Goal: Task Accomplishment & Management: Use online tool/utility

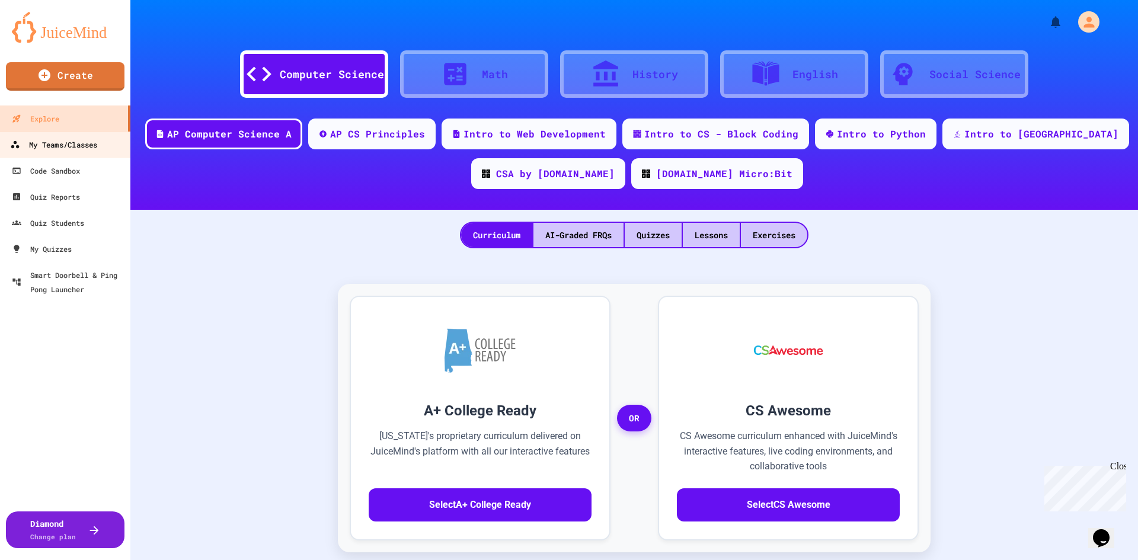
click at [62, 146] on div "My Teams/Classes" at bounding box center [53, 144] width 87 height 15
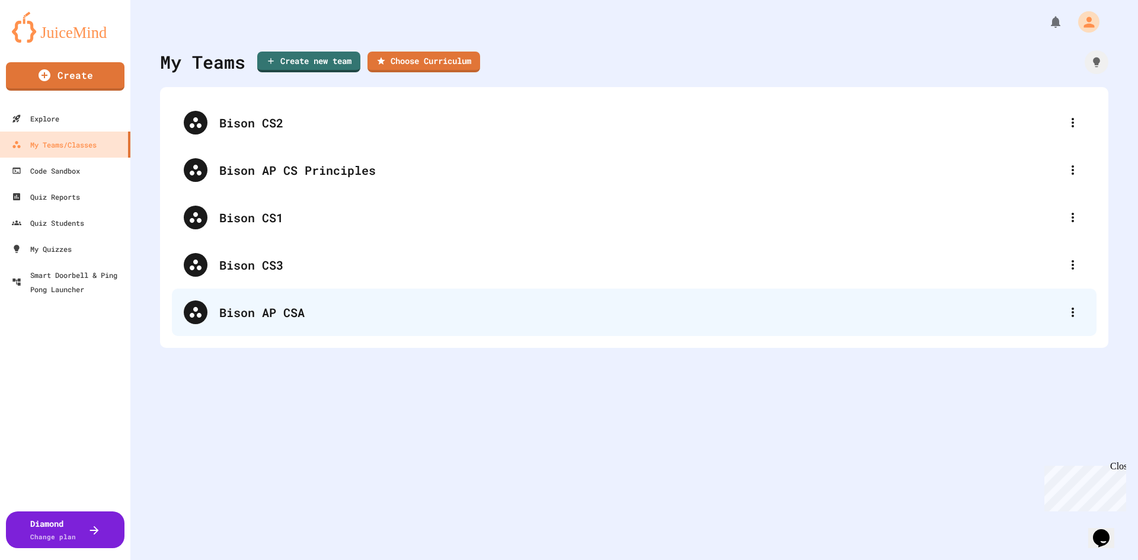
click at [269, 305] on div "Bison AP CSA" at bounding box center [639, 312] width 841 height 18
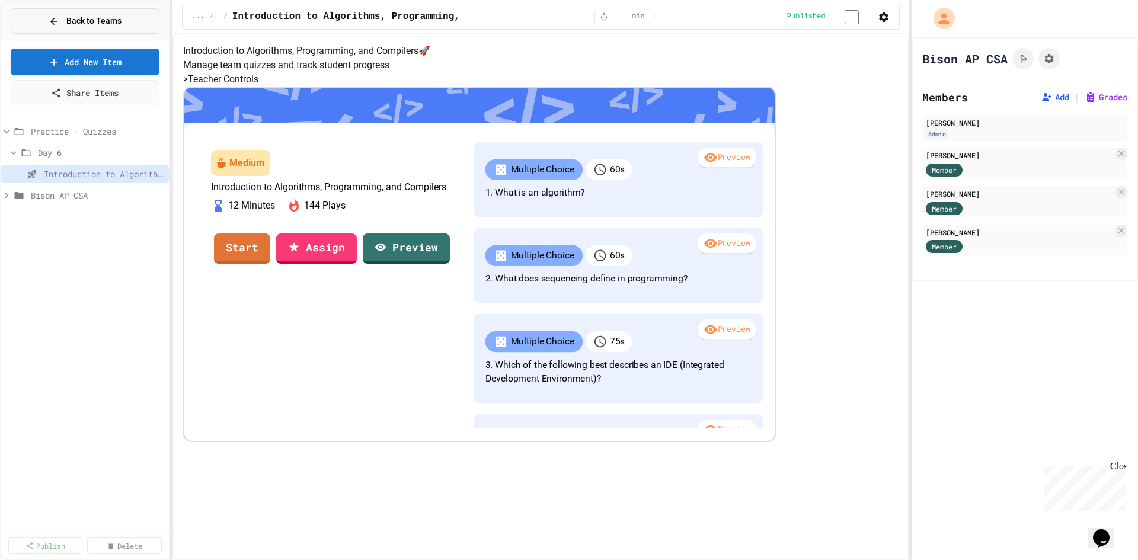
click at [68, 21] on span "Back to Teams" at bounding box center [93, 21] width 55 height 12
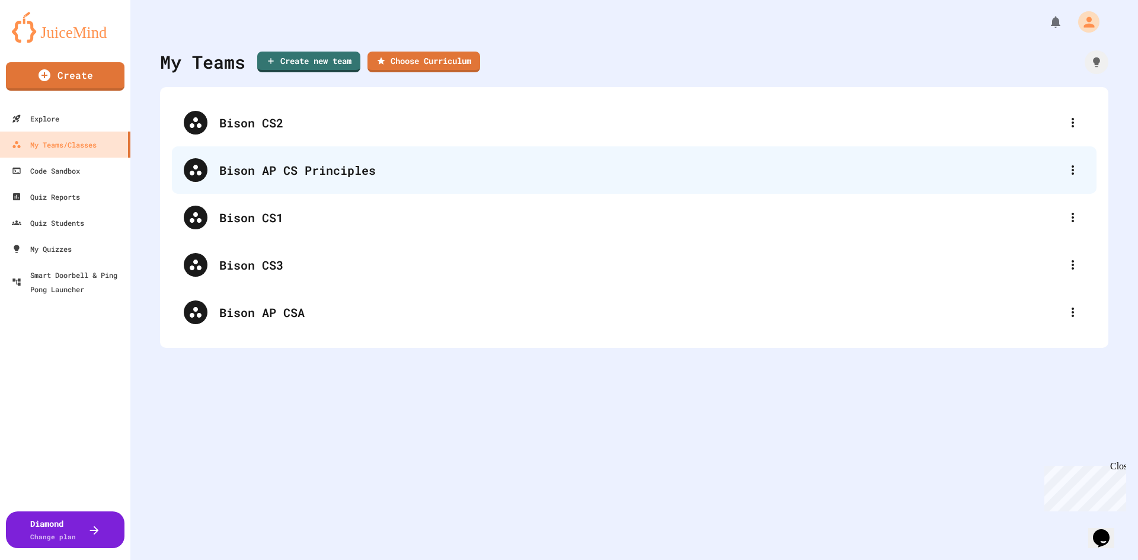
click at [284, 169] on div "Bison AP CS Principles" at bounding box center [639, 170] width 841 height 18
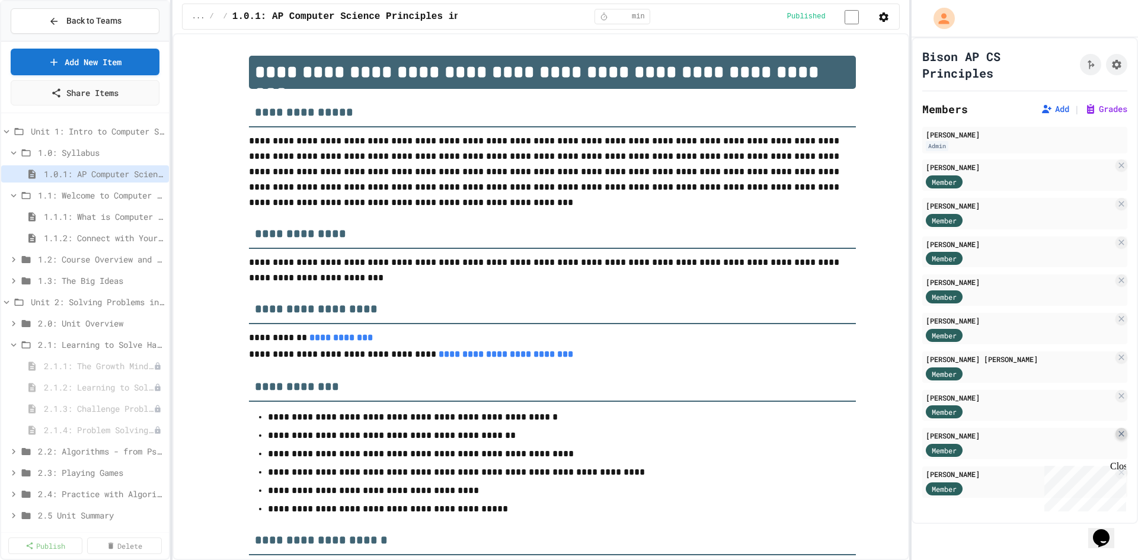
click at [1118, 434] on icon at bounding box center [1120, 433] width 5 height 5
click at [78, 18] on span "Back to Teams" at bounding box center [93, 21] width 55 height 12
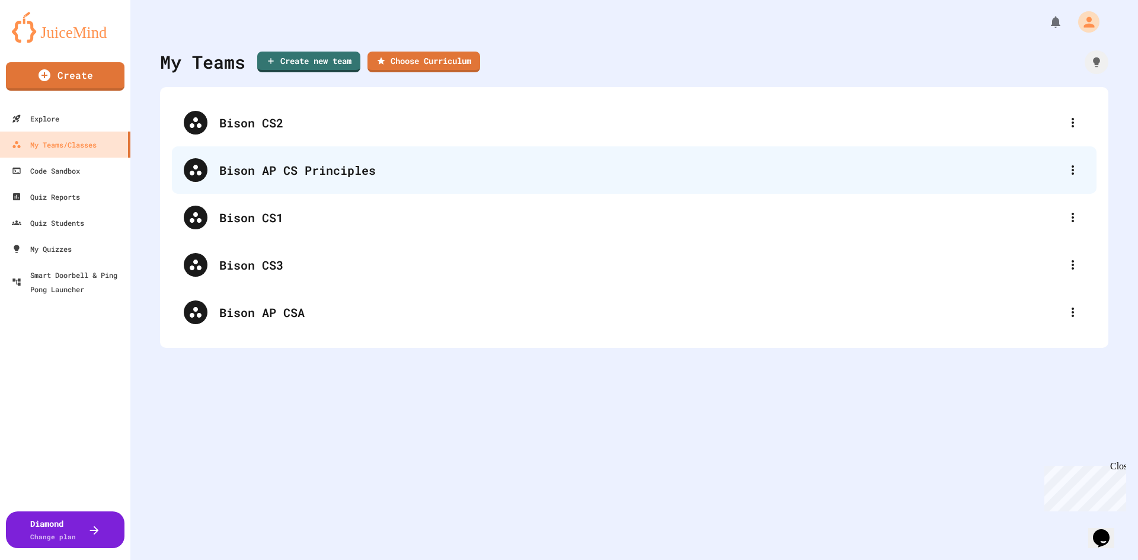
click at [303, 174] on div "Bison AP CS Principles" at bounding box center [639, 170] width 841 height 18
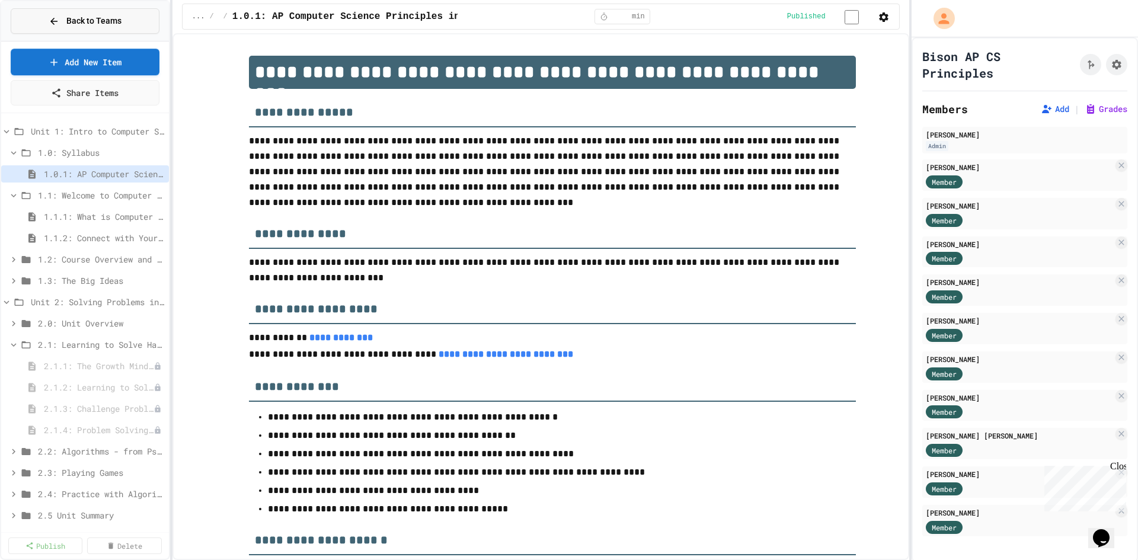
click at [85, 18] on span "Back to Teams" at bounding box center [93, 21] width 55 height 12
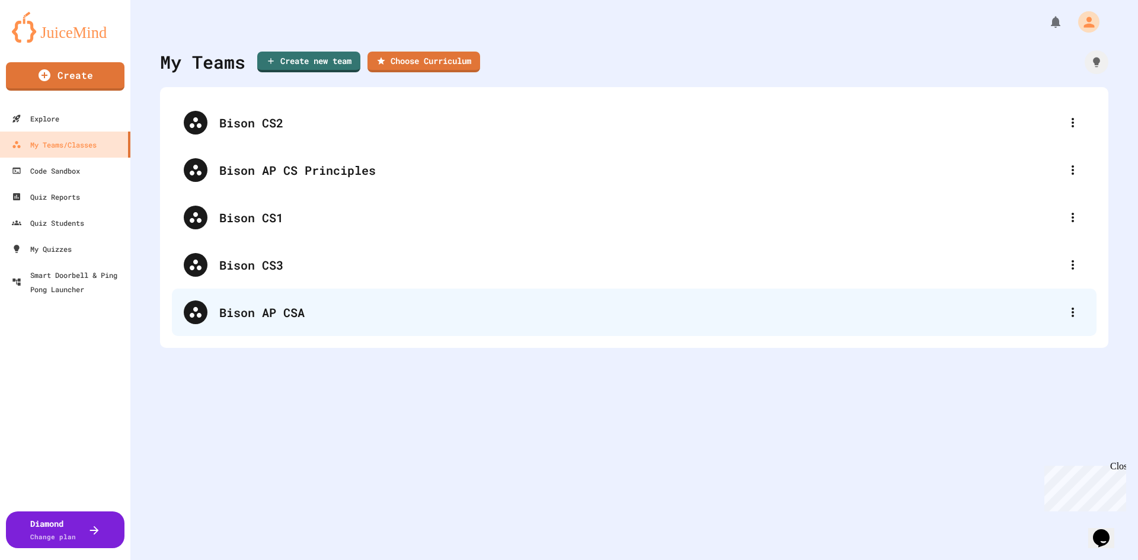
click at [280, 315] on div "Bison AP CSA" at bounding box center [639, 312] width 841 height 18
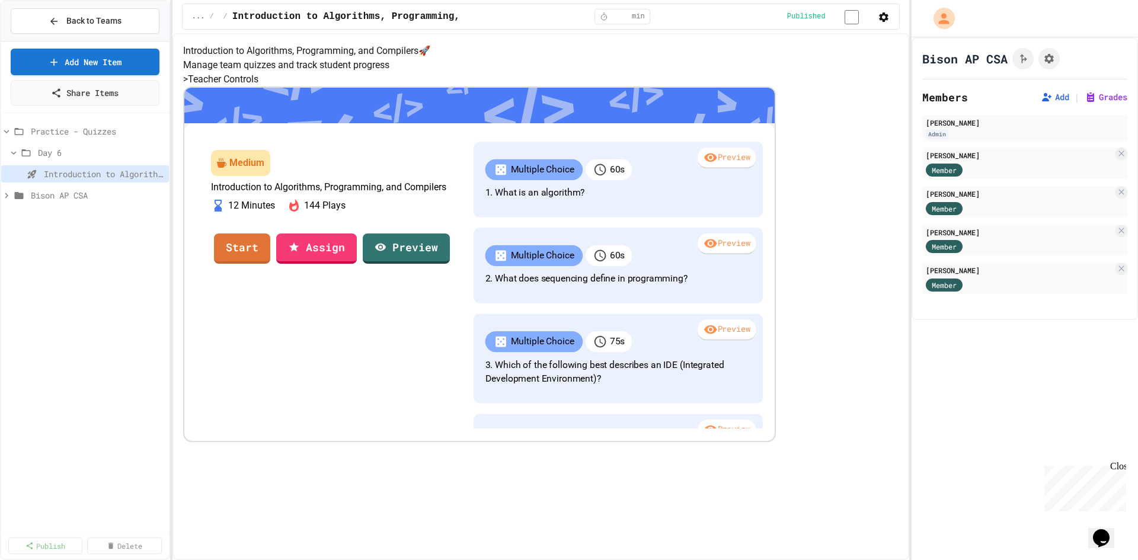
scroll to position [59, 0]
click at [270, 263] on link "Start" at bounding box center [242, 247] width 56 height 32
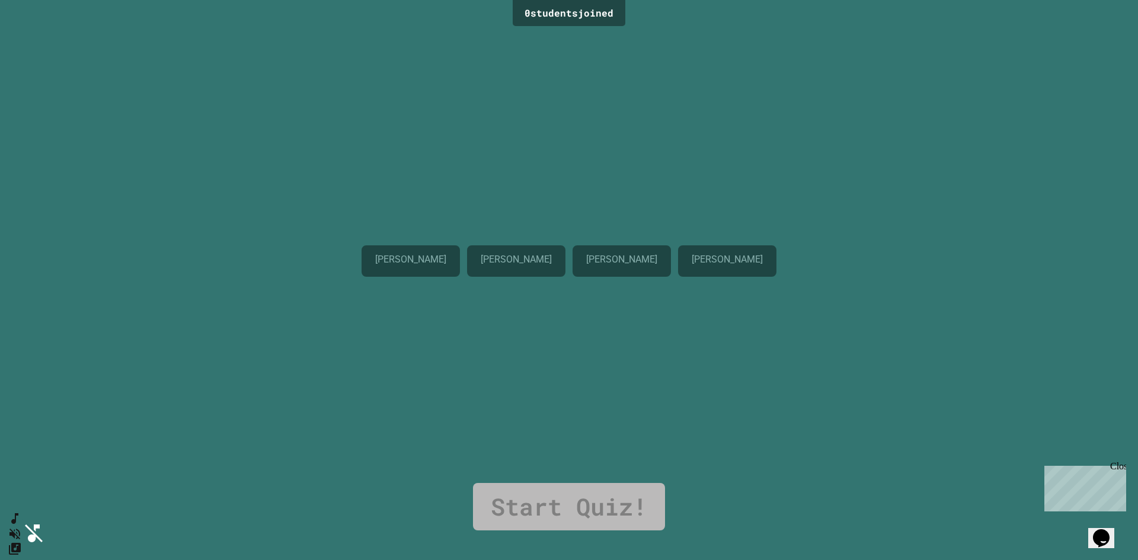
click at [20, 526] on icon "SpeedDial basic example" at bounding box center [14, 518] width 15 height 15
click at [19, 527] on icon "Mute music" at bounding box center [12, 533] width 13 height 12
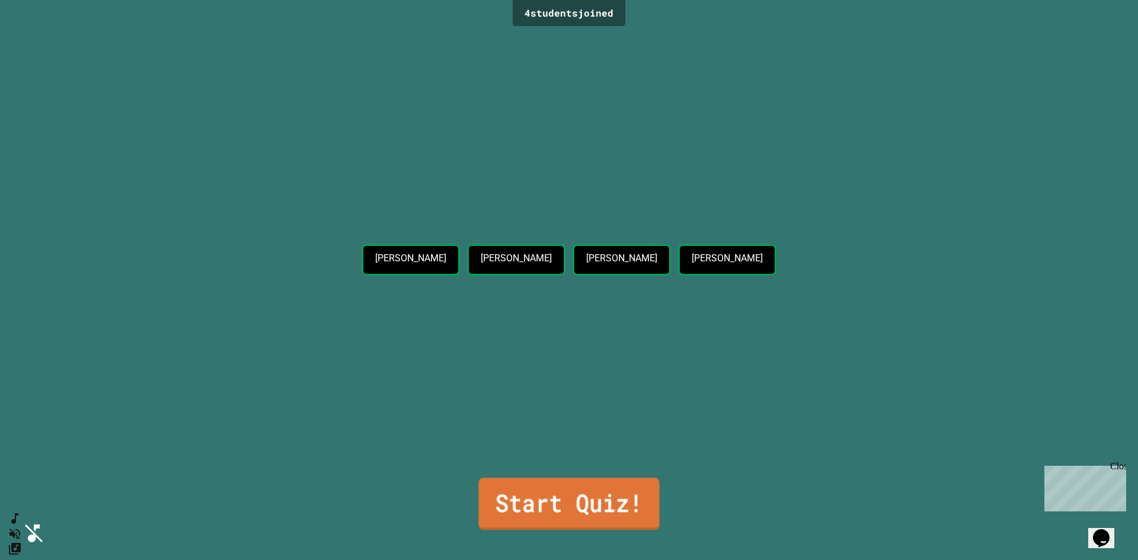
click at [507, 495] on link "Start Quiz!" at bounding box center [568, 504] width 181 height 52
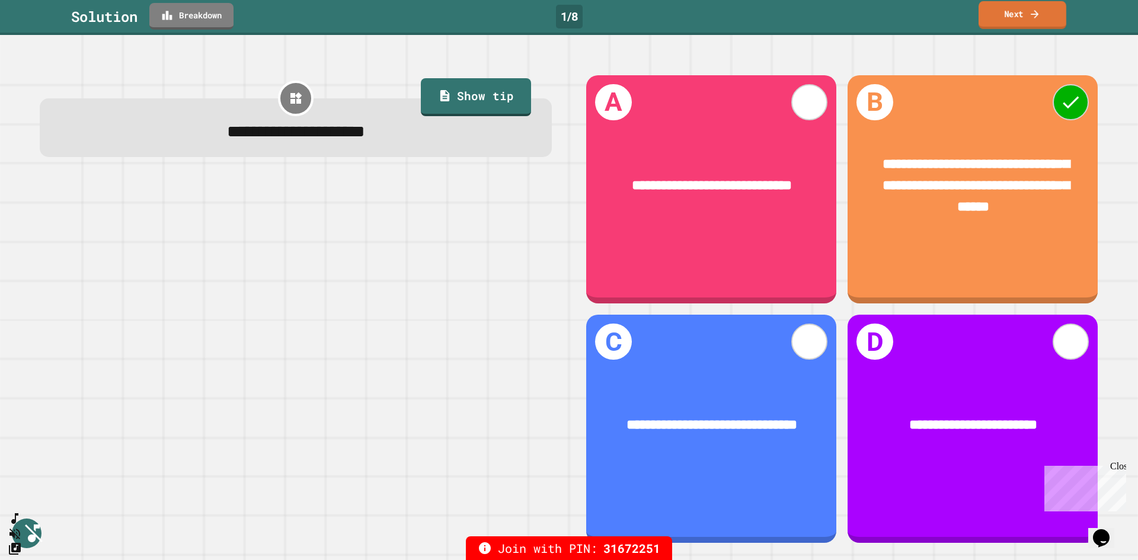
click at [1006, 19] on link "Next" at bounding box center [1022, 15] width 88 height 28
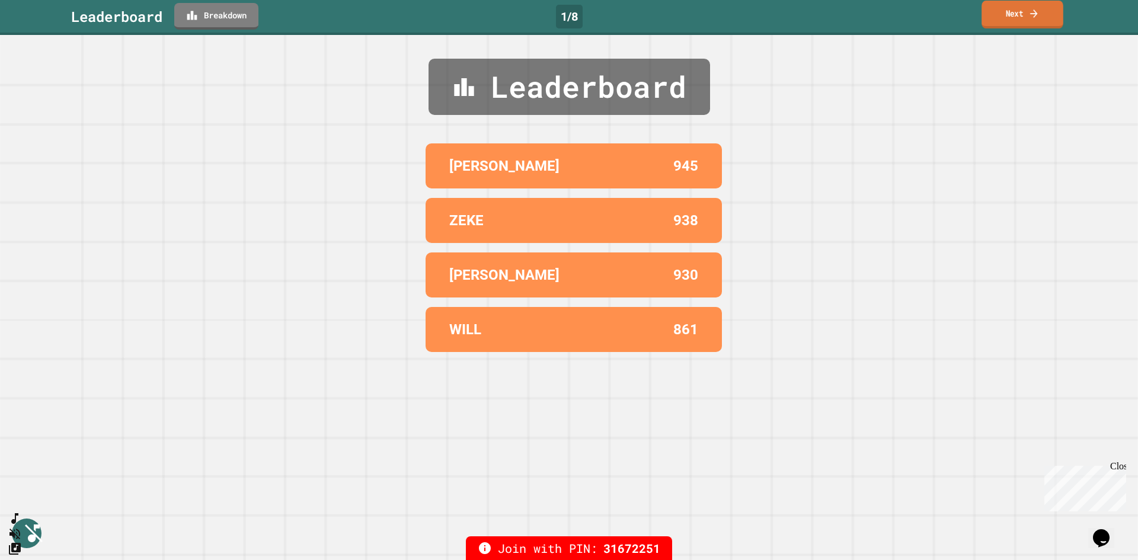
click at [1019, 18] on link "Next" at bounding box center [1022, 15] width 82 height 28
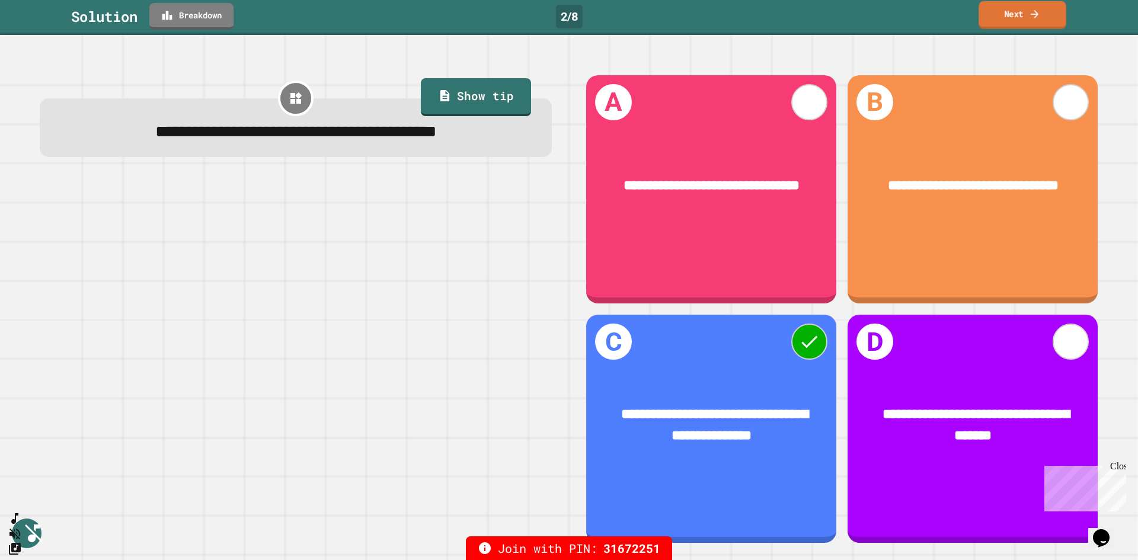
click at [1022, 17] on link "Next" at bounding box center [1021, 15] width 87 height 28
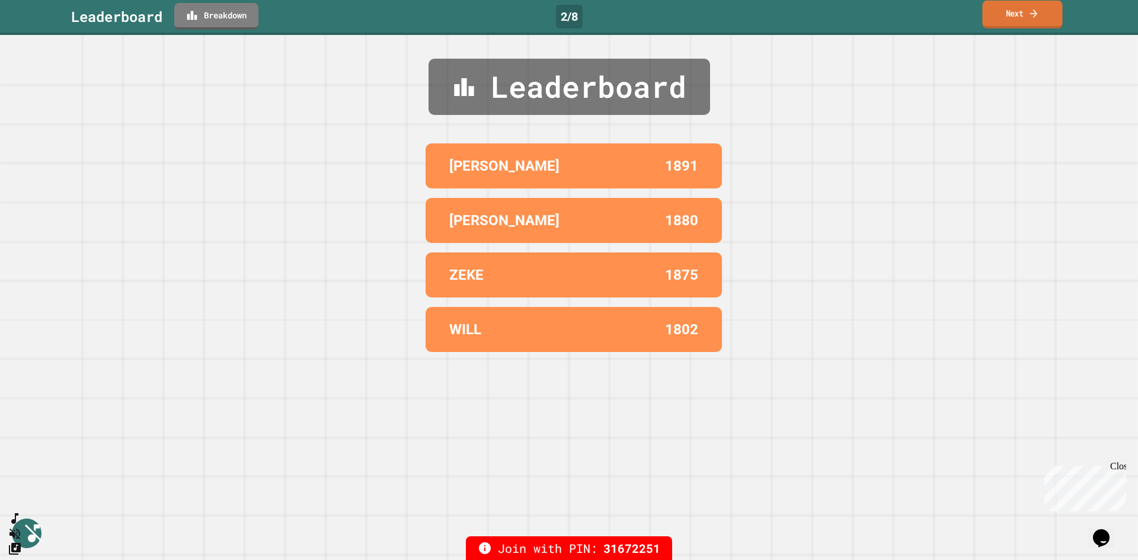
click at [1008, 18] on link "Next" at bounding box center [1022, 15] width 80 height 28
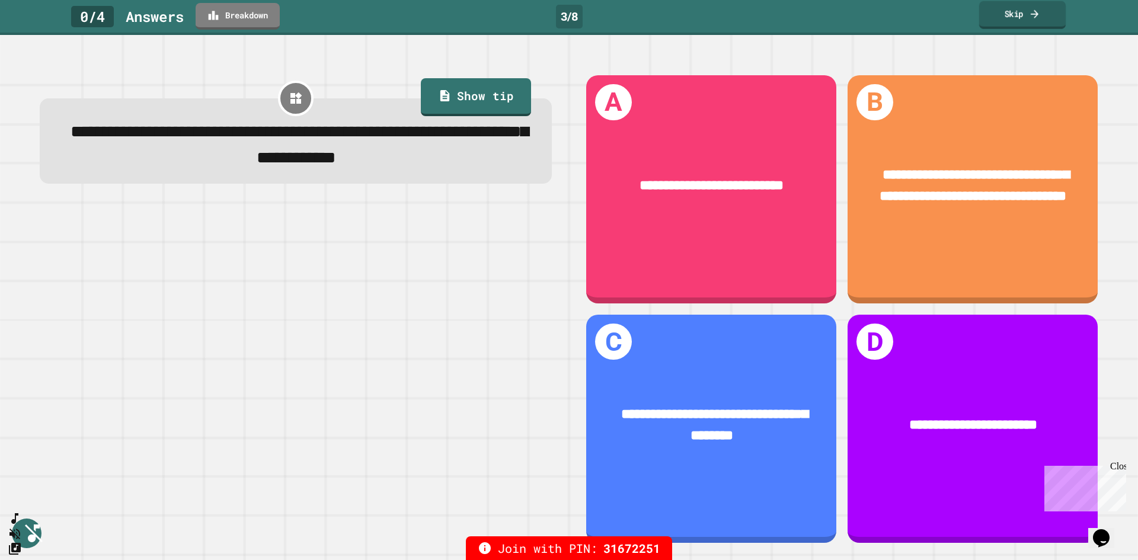
click at [1040, 22] on link "Skip" at bounding box center [1022, 15] width 87 height 28
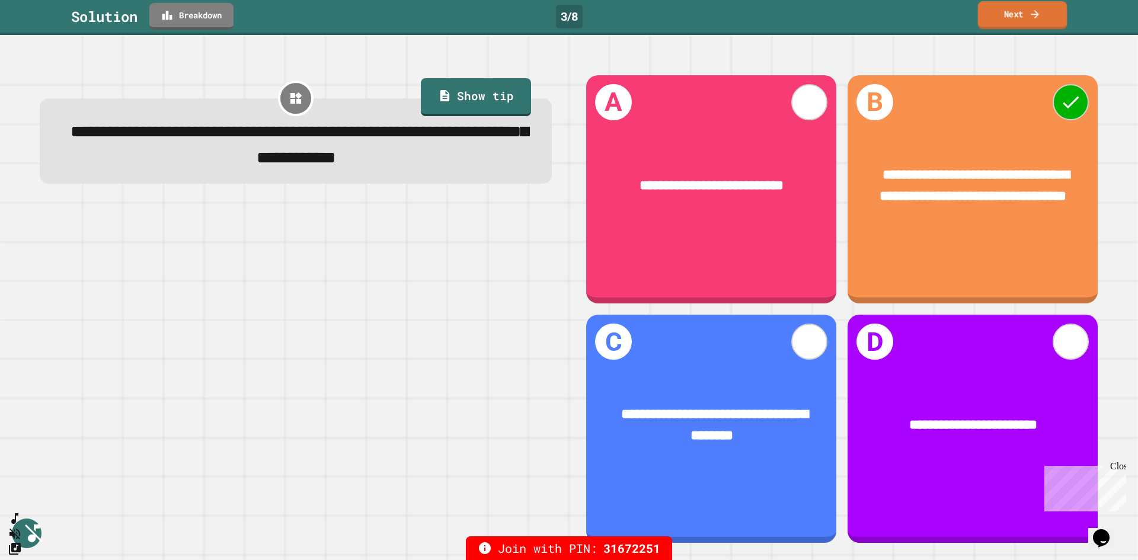
click at [1032, 24] on link "Next" at bounding box center [1022, 15] width 89 height 28
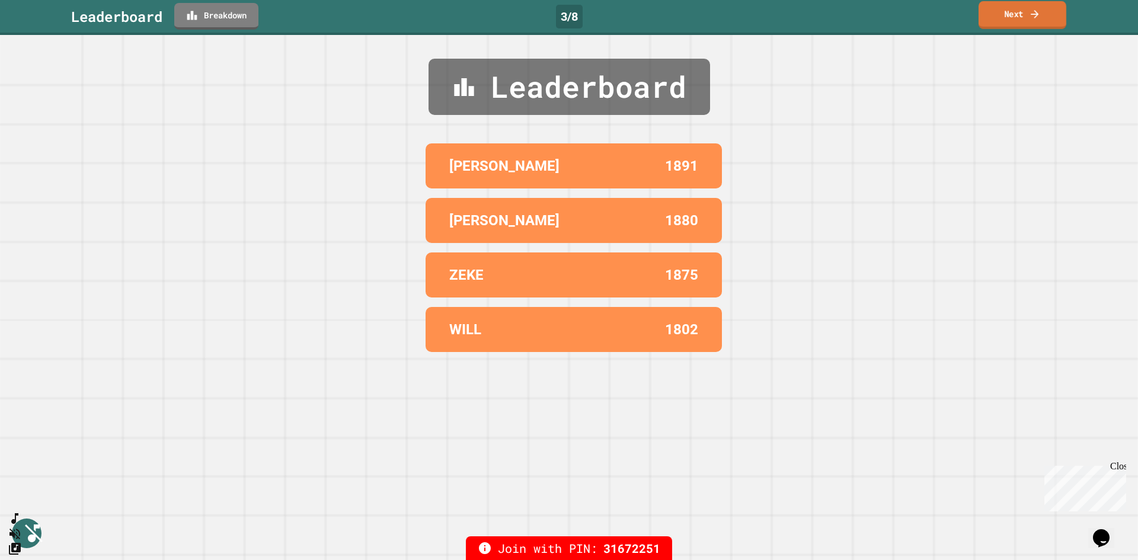
click at [1027, 11] on link "Next" at bounding box center [1022, 15] width 88 height 28
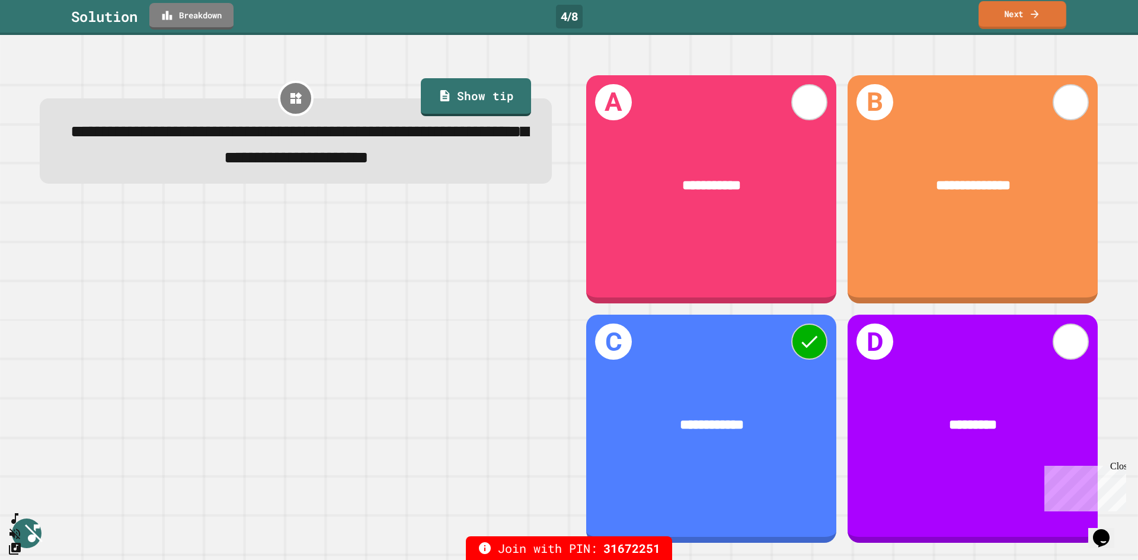
click at [1041, 16] on link "Next" at bounding box center [1022, 15] width 88 height 28
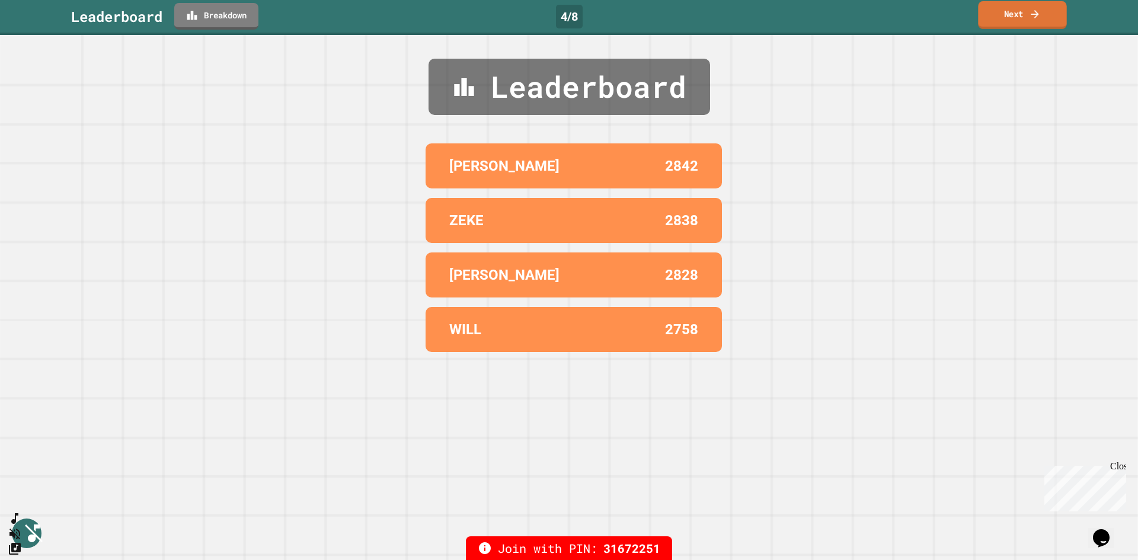
click at [1041, 16] on link "Next" at bounding box center [1022, 15] width 88 height 28
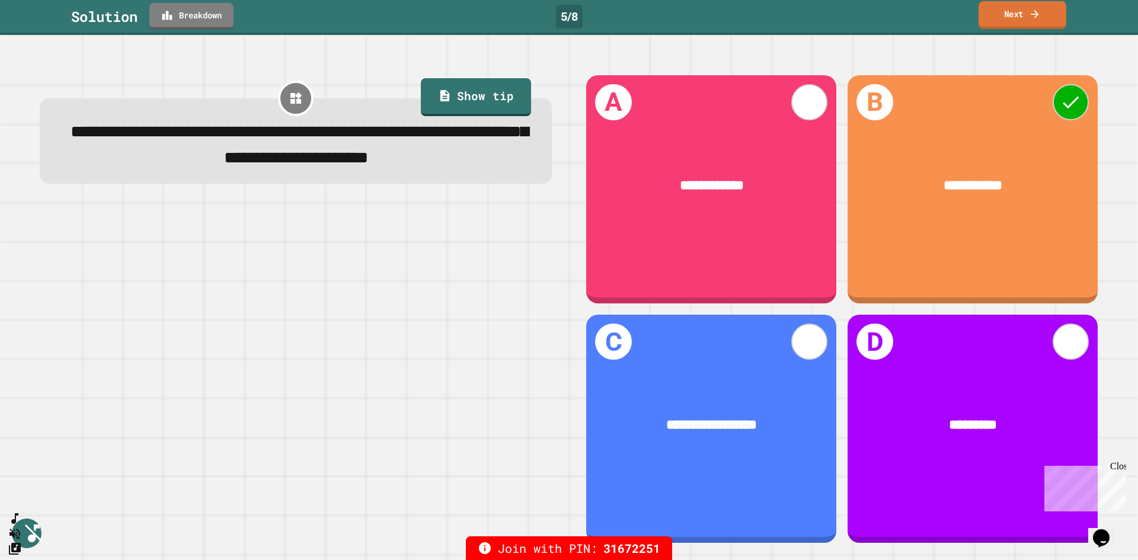
click at [1041, 16] on link "Next" at bounding box center [1022, 15] width 88 height 28
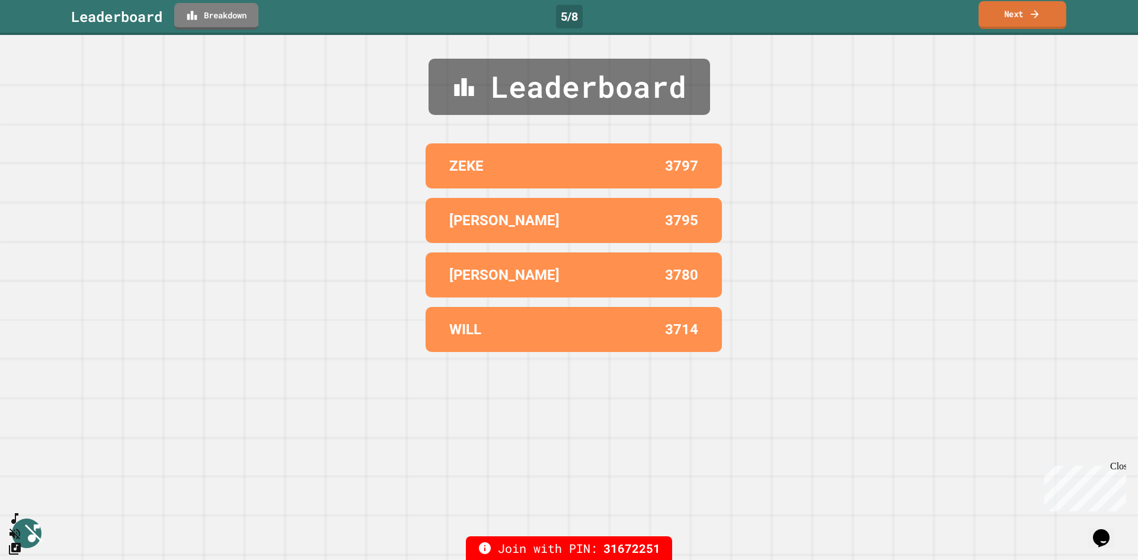
click at [1041, 16] on link "Next" at bounding box center [1022, 15] width 88 height 28
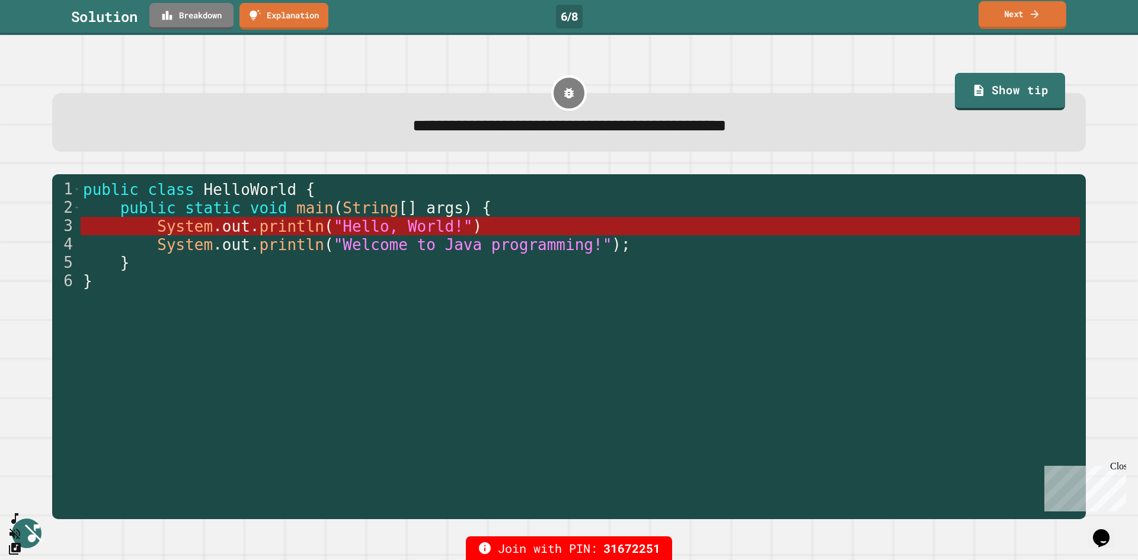
click at [1017, 17] on link "Next" at bounding box center [1022, 15] width 88 height 28
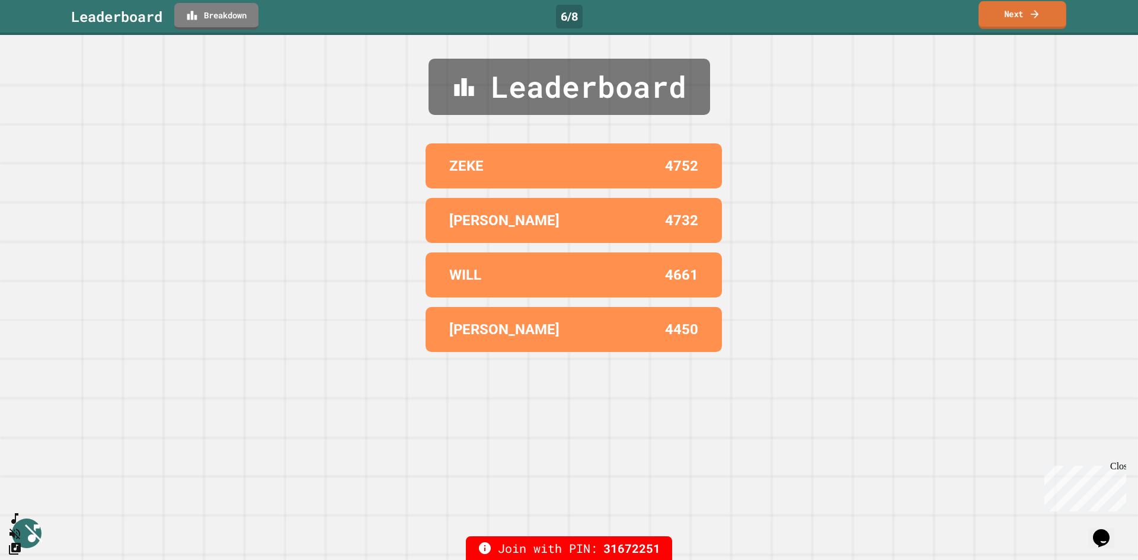
click at [1017, 17] on link "Next" at bounding box center [1022, 15] width 88 height 28
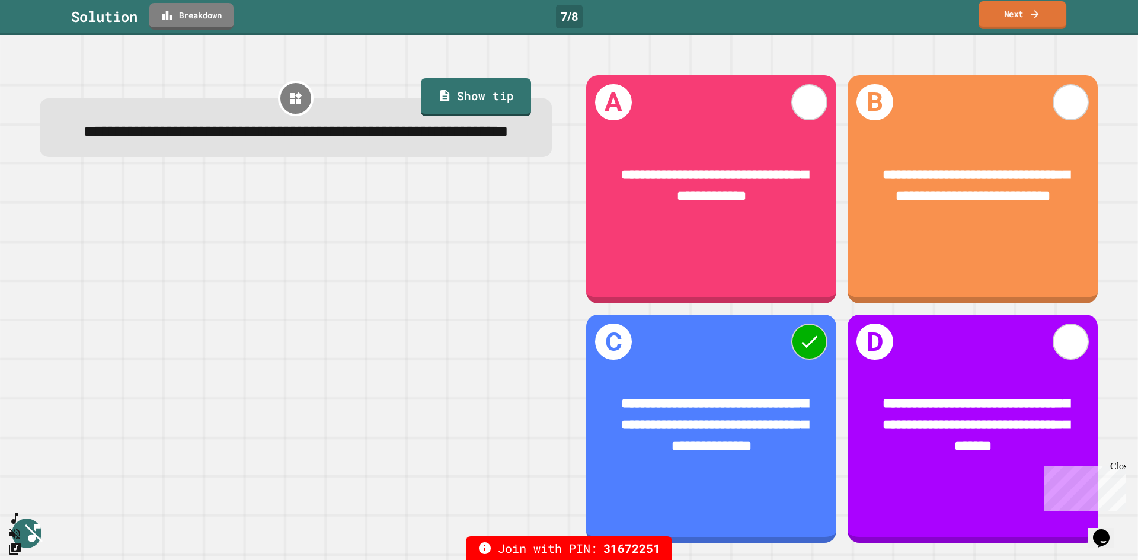
click at [1020, 15] on link "Next" at bounding box center [1022, 15] width 88 height 28
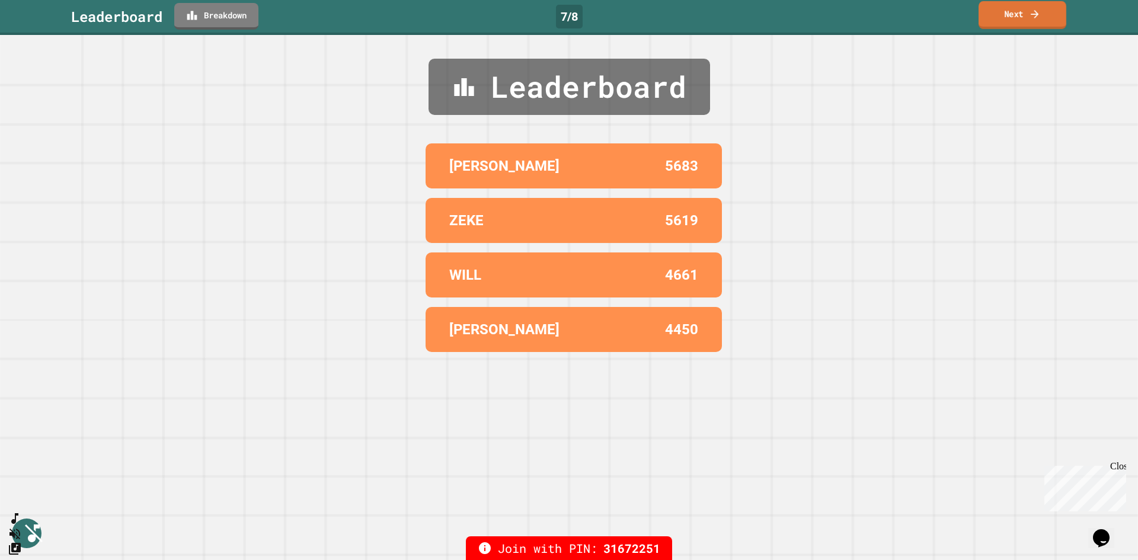
click at [1020, 14] on link "Next" at bounding box center [1022, 15] width 88 height 28
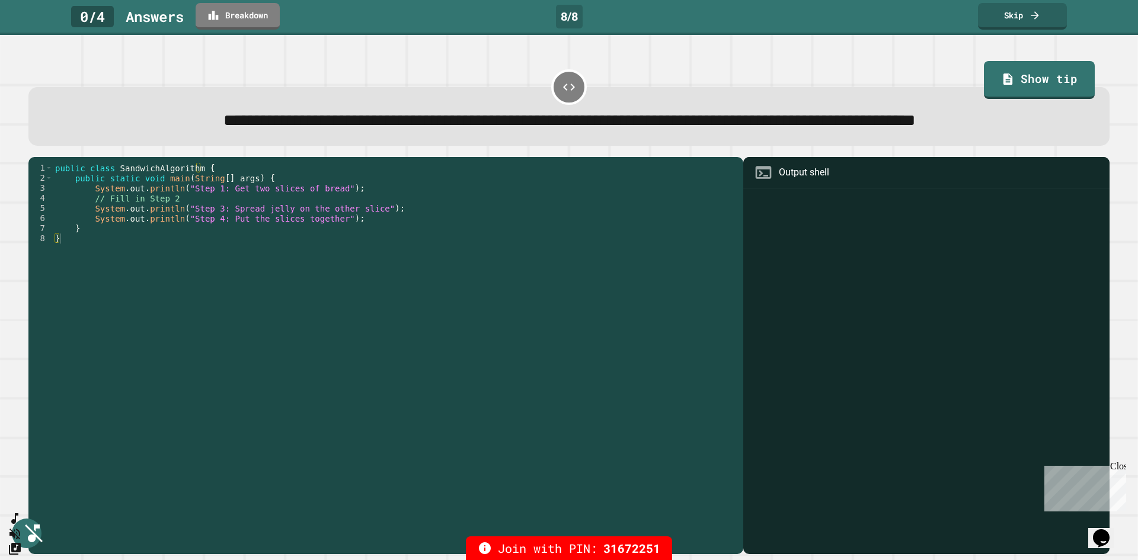
click at [562, 87] on icon at bounding box center [569, 87] width 14 height 14
drag, startPoint x: 562, startPoint y: 87, endPoint x: 552, endPoint y: 87, distance: 10.7
click at [552, 87] on div at bounding box center [569, 87] width 36 height 36
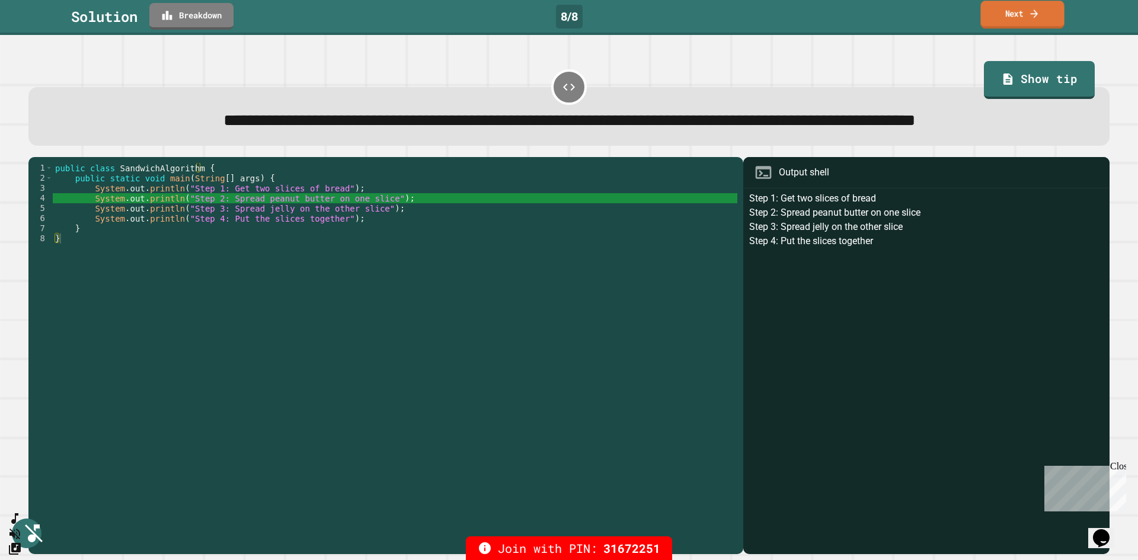
click at [1006, 21] on link "Next" at bounding box center [1022, 15] width 84 height 28
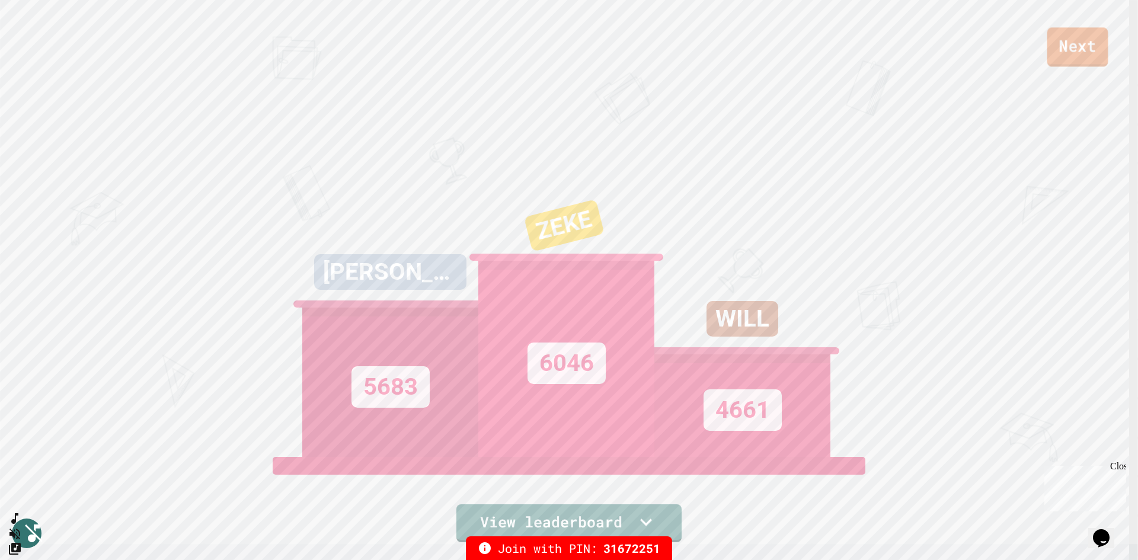
click at [1071, 49] on link "Next" at bounding box center [1077, 46] width 61 height 39
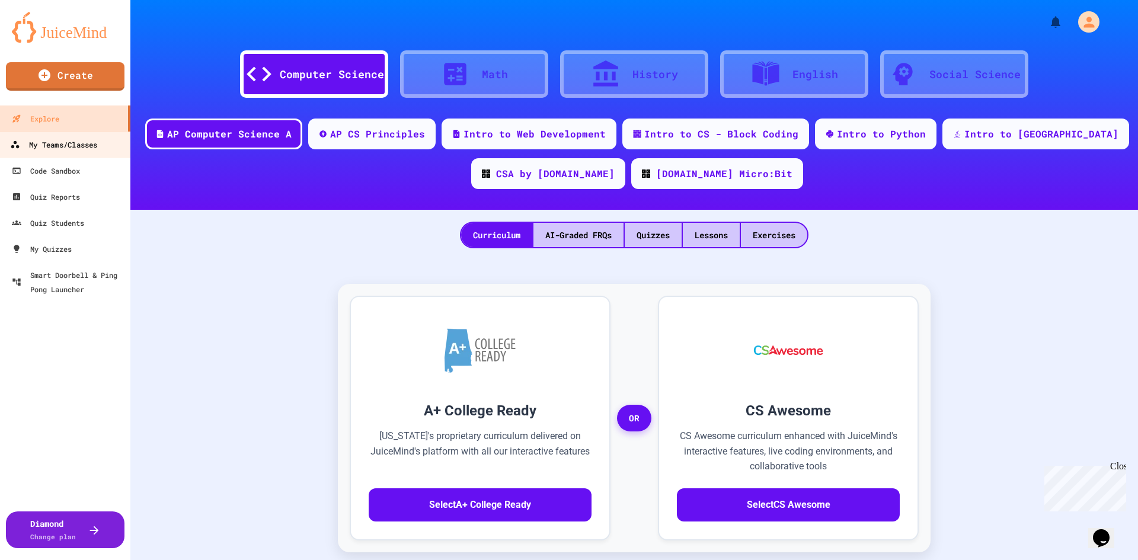
click at [61, 148] on div "My Teams/Classes" at bounding box center [53, 144] width 87 height 15
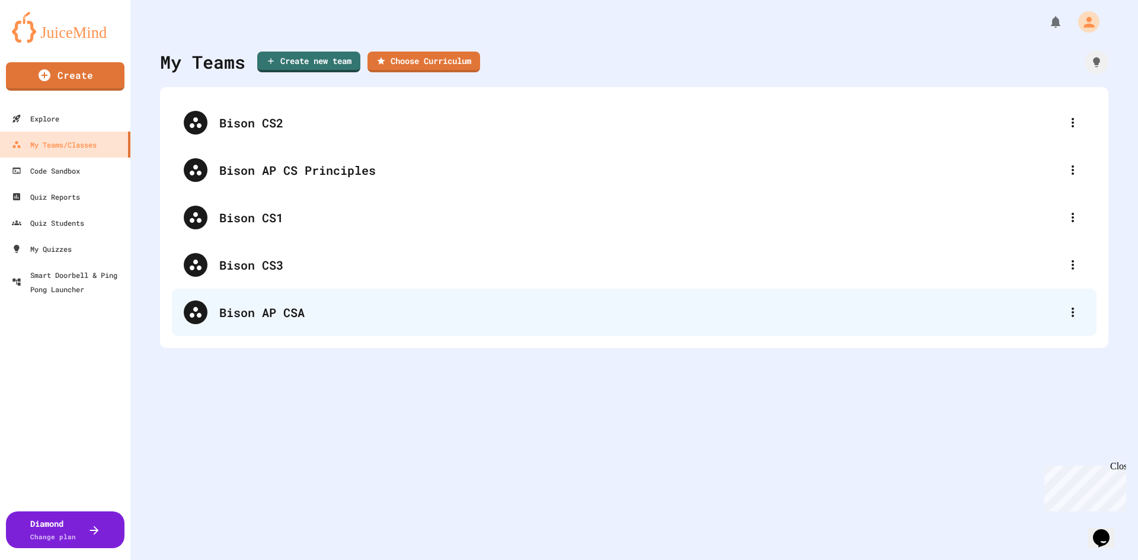
click at [267, 310] on div "Bison AP CSA" at bounding box center [639, 312] width 841 height 18
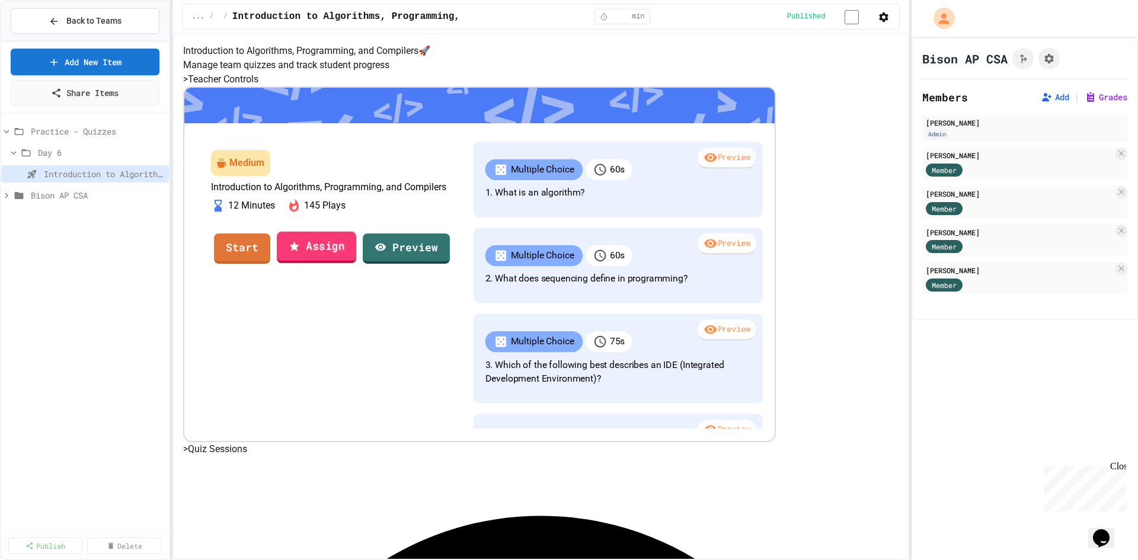
click at [356, 263] on link "Assign" at bounding box center [316, 247] width 79 height 32
